Goal: Task Accomplishment & Management: Manage account settings

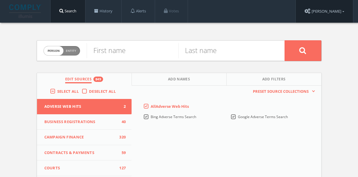
click at [326, 14] on link "[PERSON_NAME]" at bounding box center [324, 11] width 57 height 23
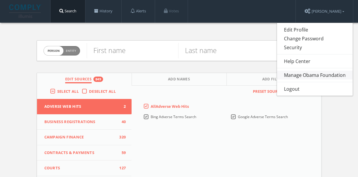
click at [308, 76] on link "Manage Obama Foundation" at bounding box center [315, 75] width 76 height 9
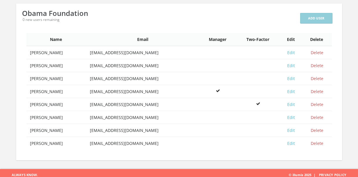
scroll to position [36, 0]
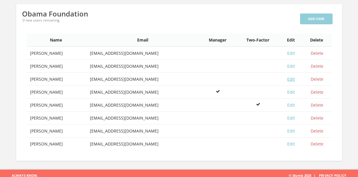
click at [293, 81] on link "Edit" at bounding box center [291, 79] width 8 height 6
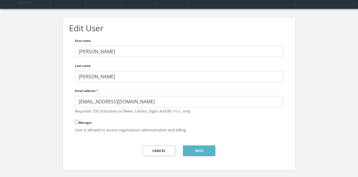
scroll to position [28, 0]
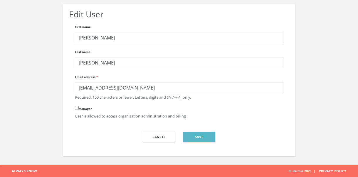
click at [77, 108] on input "Manager" at bounding box center [77, 108] width 4 height 4
checkbox input "true"
click at [204, 134] on button "Save" at bounding box center [199, 136] width 32 height 11
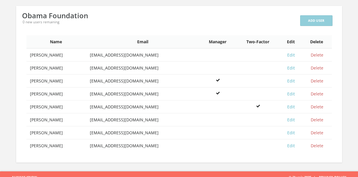
scroll to position [36, 0]
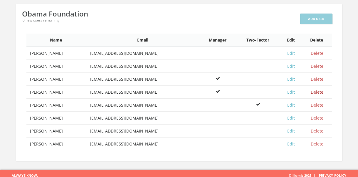
click at [318, 92] on link "Delete" at bounding box center [317, 92] width 13 height 6
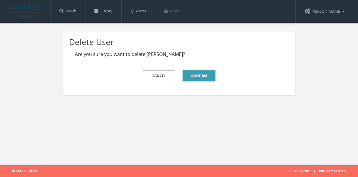
click at [201, 77] on button "Confirm" at bounding box center [199, 75] width 32 height 11
